Goal: Task Accomplishment & Management: Manage account settings

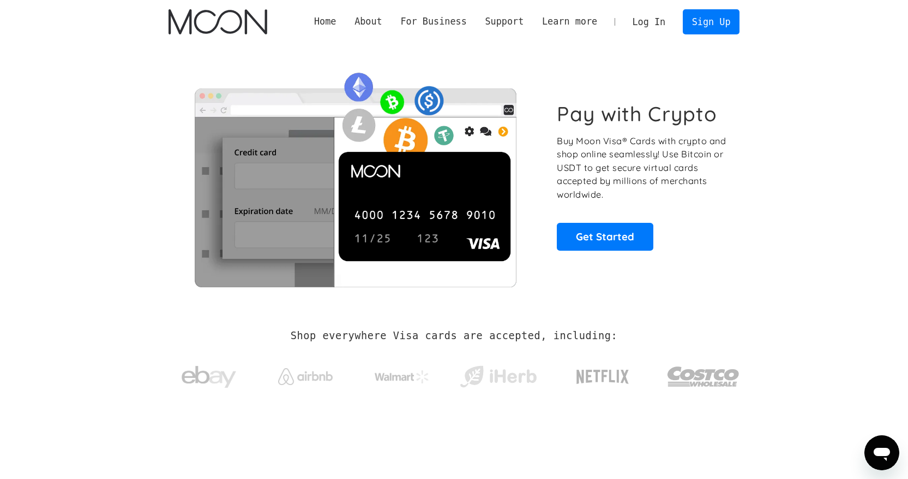
click at [569, 105] on h1 "Pay with Crypto" at bounding box center [637, 113] width 160 height 25
click at [644, 31] on link "Log In" at bounding box center [649, 22] width 51 height 24
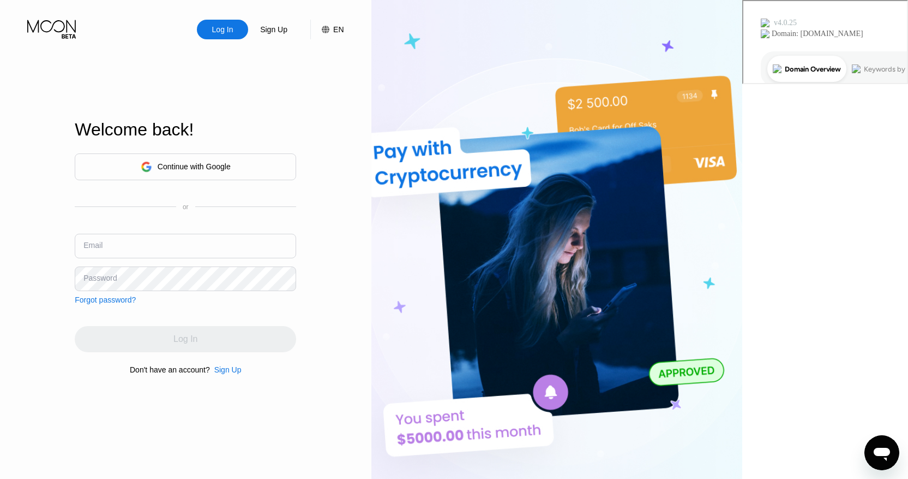
click at [231, 160] on div "Continue with Google" at bounding box center [186, 166] width 90 height 17
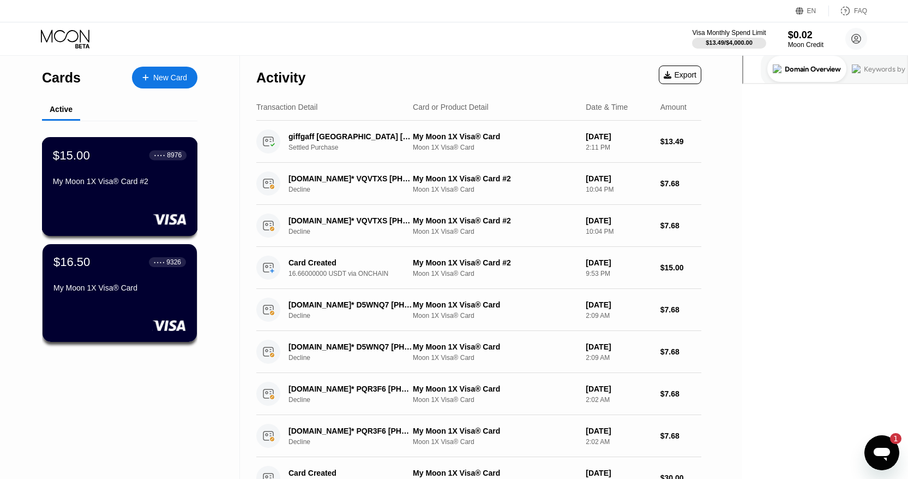
click at [108, 188] on div "My Moon 1X Visa® Card #2" at bounding box center [120, 183] width 134 height 13
click at [142, 301] on div "$16.50 ● ● ● ● 9326 My Moon 1X Visa® Card" at bounding box center [120, 292] width 156 height 99
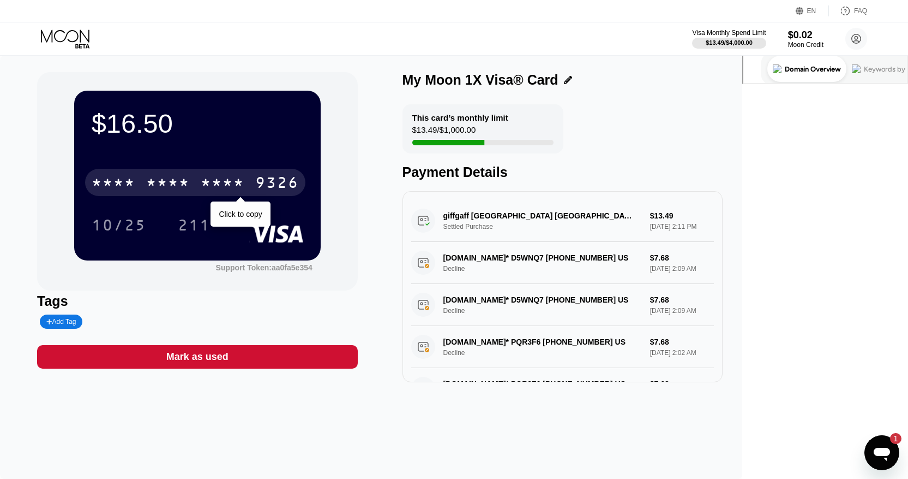
click at [190, 177] on div "* * * *" at bounding box center [168, 183] width 44 height 17
click at [190, 178] on div "6500" at bounding box center [168, 183] width 44 height 17
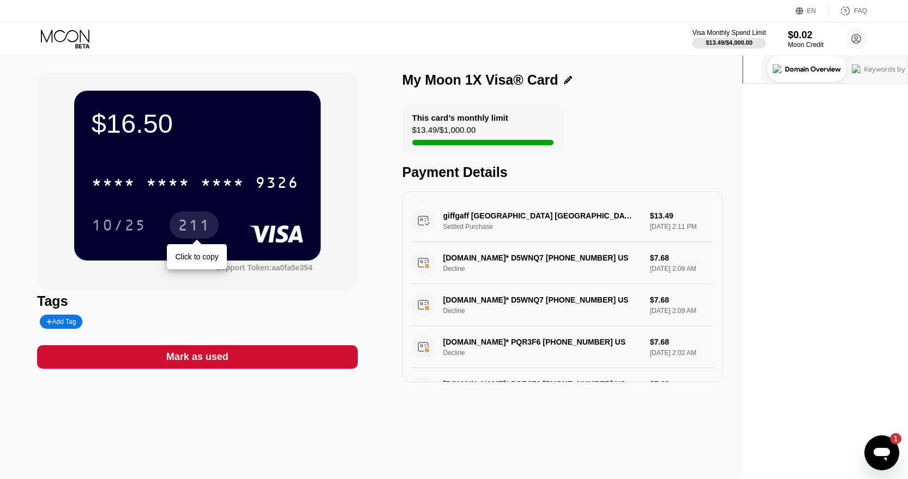
click at [211, 231] on div "211" at bounding box center [194, 226] width 33 height 17
